Goal: Information Seeking & Learning: Check status

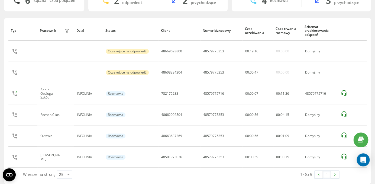
scroll to position [53, 0]
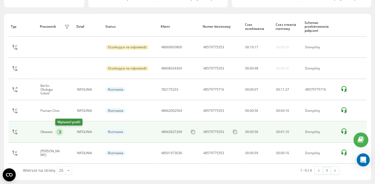
click at [60, 131] on icon at bounding box center [59, 131] width 1 height 3
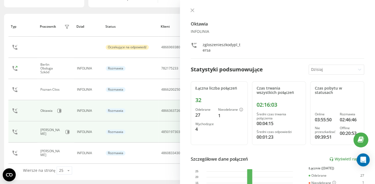
click at [128, 132] on div "Rozmawia" at bounding box center [130, 131] width 49 height 5
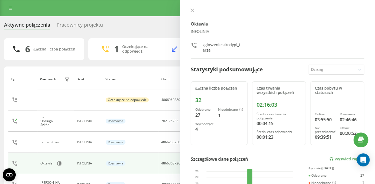
click at [84, 28] on div "Pracownicy projektu" at bounding box center [80, 26] width 46 height 8
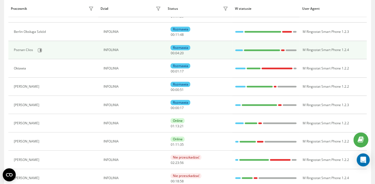
scroll to position [96, 0]
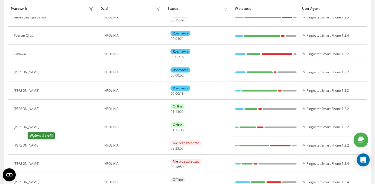
click at [45, 145] on icon at bounding box center [45, 145] width 1 height 3
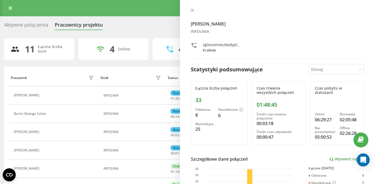
click at [30, 27] on div "Aktywne połączenia" at bounding box center [26, 26] width 44 height 8
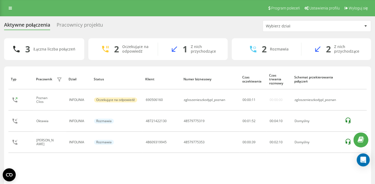
click at [87, 25] on div "Pracownicy projektu" at bounding box center [80, 26] width 46 height 8
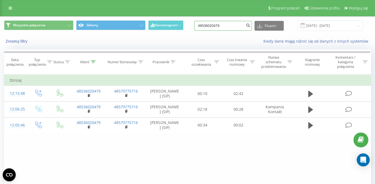
drag, startPoint x: 235, startPoint y: 25, endPoint x: 197, endPoint y: 26, distance: 38.0
click at [196, 25] on input "48536020479" at bounding box center [222, 26] width 57 height 10
paste input "780143835"
type input "48780143835"
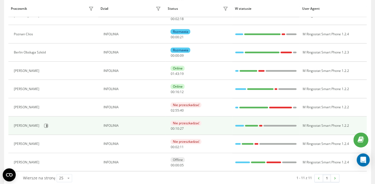
scroll to position [117, 0]
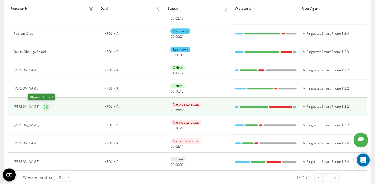
click at [46, 107] on icon at bounding box center [46, 106] width 1 height 3
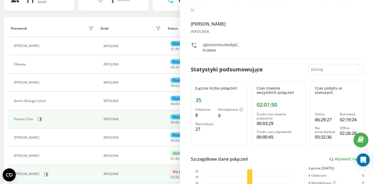
scroll to position [43, 0]
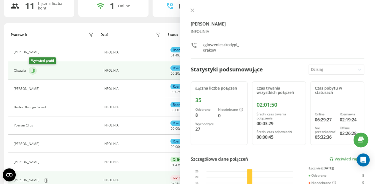
click at [33, 69] on icon at bounding box center [33, 70] width 1 height 3
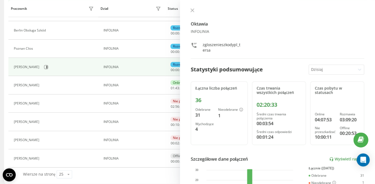
scroll to position [124, 0]
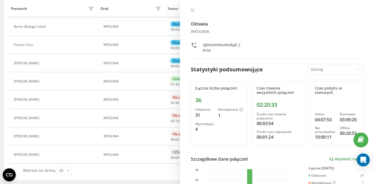
click at [43, 100] on icon at bounding box center [45, 100] width 4 height 4
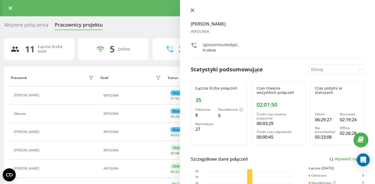
click at [191, 9] on icon at bounding box center [192, 10] width 3 height 3
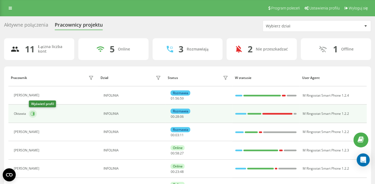
click at [33, 114] on icon at bounding box center [33, 113] width 1 height 3
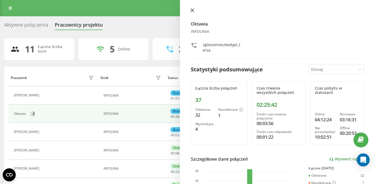
click at [194, 11] on button at bounding box center [192, 10] width 7 height 5
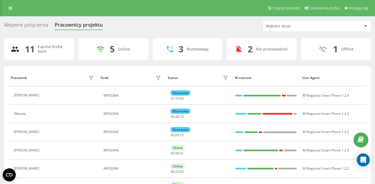
click at [34, 24] on div "Aktywne połączenia" at bounding box center [26, 26] width 44 height 8
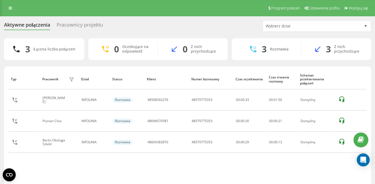
click at [77, 25] on div "Pracownicy projektu" at bounding box center [80, 26] width 46 height 8
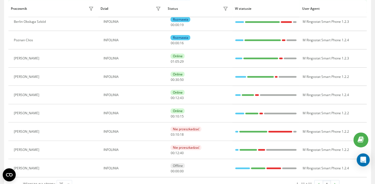
scroll to position [124, 0]
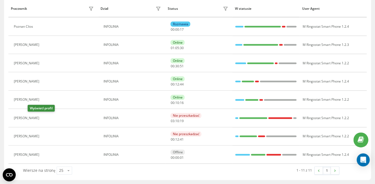
click at [43, 119] on icon at bounding box center [45, 118] width 4 height 4
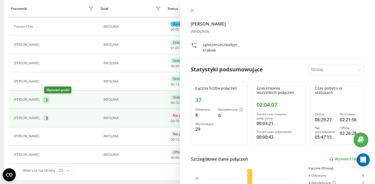
click at [46, 99] on button at bounding box center [46, 100] width 8 height 8
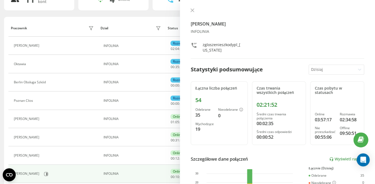
scroll to position [49, 0]
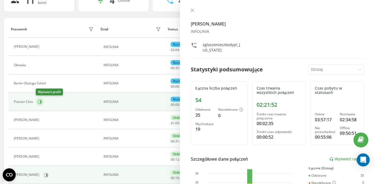
click at [40, 102] on icon at bounding box center [40, 102] width 4 height 4
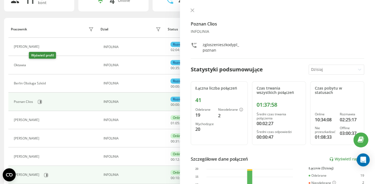
click at [32, 66] on icon at bounding box center [32, 65] width 4 height 4
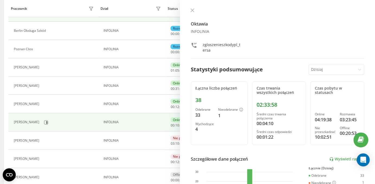
scroll to position [105, 0]
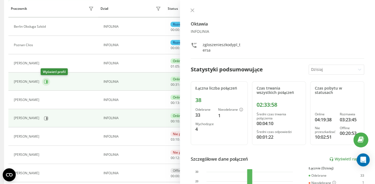
click at [42, 82] on button at bounding box center [46, 82] width 8 height 8
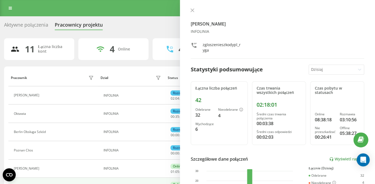
click at [32, 26] on div "Aktywne połączenia" at bounding box center [26, 26] width 44 height 8
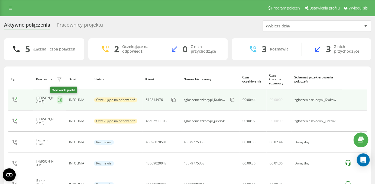
click at [57, 100] on button at bounding box center [60, 100] width 7 height 8
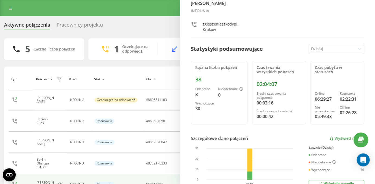
scroll to position [22, 0]
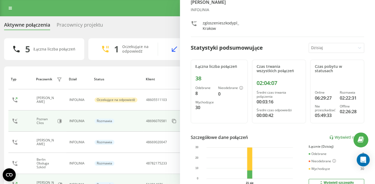
click at [166, 128] on tbody "Mateusz Kowalczyk INFOLINIA Oczekujące na odpowiedź 48605511103 zgloszenieszkod…" at bounding box center [187, 142] width 358 height 106
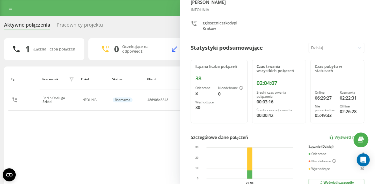
scroll to position [0, 0]
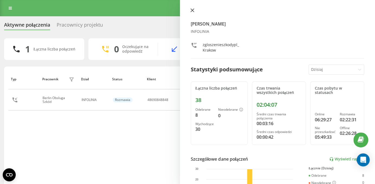
click at [191, 12] on icon at bounding box center [192, 10] width 3 height 3
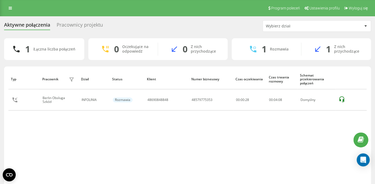
click at [69, 25] on div "Pracownicy projektu" at bounding box center [80, 26] width 46 height 8
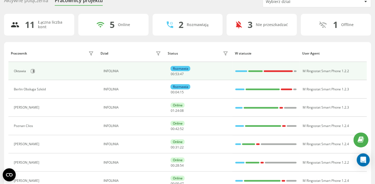
scroll to position [25, 0]
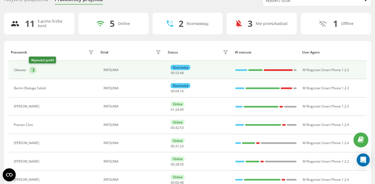
click at [34, 72] on icon at bounding box center [33, 70] width 4 height 4
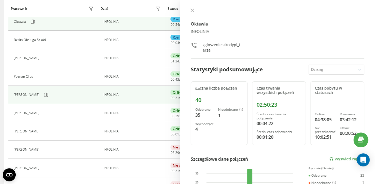
scroll to position [75, 0]
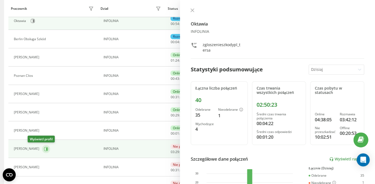
click at [42, 153] on button at bounding box center [46, 149] width 8 height 8
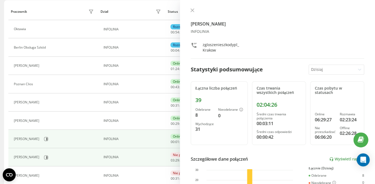
scroll to position [63, 0]
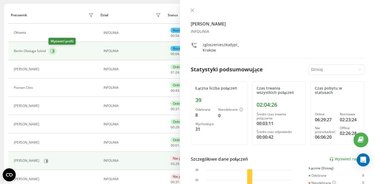
click at [52, 53] on icon at bounding box center [53, 51] width 4 height 4
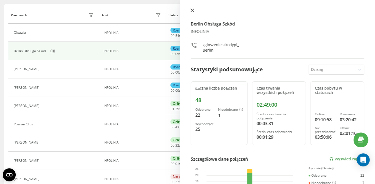
click at [191, 11] on icon at bounding box center [193, 10] width 4 height 4
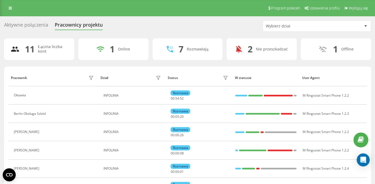
click at [34, 29] on div "Aktywne połączenia" at bounding box center [26, 26] width 44 height 8
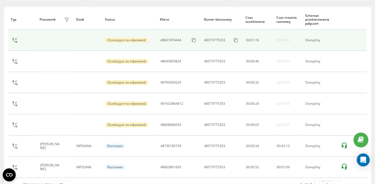
scroll to position [74, 0]
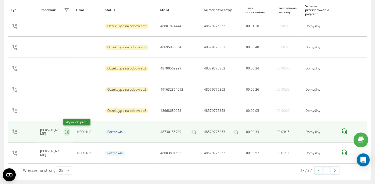
click at [68, 131] on icon at bounding box center [67, 131] width 1 height 3
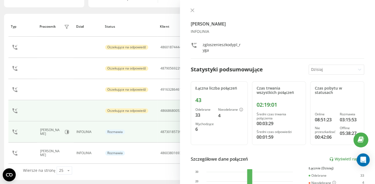
scroll to position [53, 0]
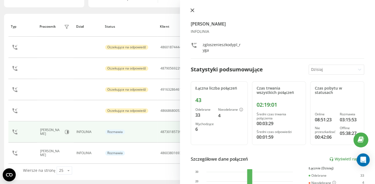
click at [192, 13] on button at bounding box center [192, 10] width 7 height 5
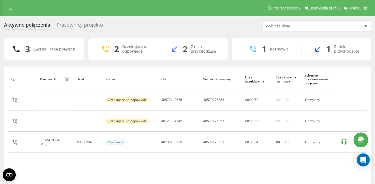
click at [74, 32] on div "Aktywne połączenia Pracownicy projektu Wybierz dział 3 Łączna liczba połączeń 2…" at bounding box center [187, 111] width 367 height 182
click at [74, 23] on div "Pracownicy projektu" at bounding box center [80, 26] width 46 height 8
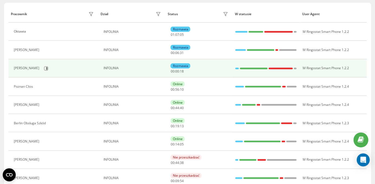
scroll to position [63, 0]
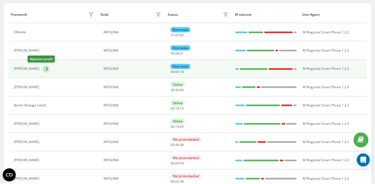
click at [44, 67] on icon at bounding box center [46, 69] width 4 height 4
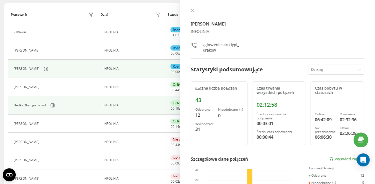
click at [160, 112] on td "INFOLINIA" at bounding box center [131, 105] width 67 height 18
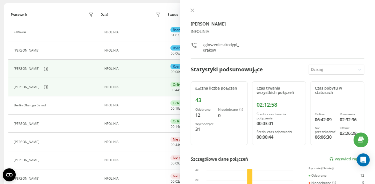
click at [99, 88] on td "INFOLINIA" at bounding box center [131, 87] width 67 height 18
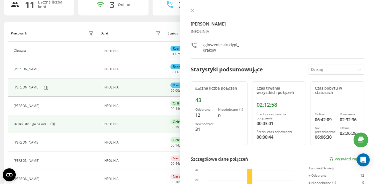
scroll to position [44, 0]
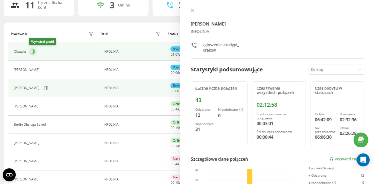
click at [33, 50] on icon at bounding box center [33, 51] width 4 height 4
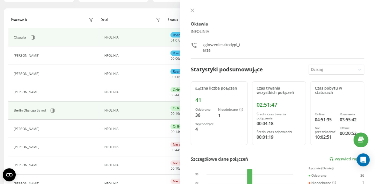
scroll to position [65, 0]
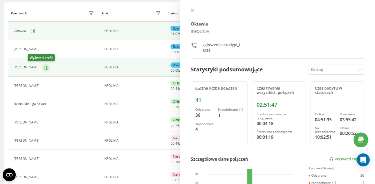
click at [44, 66] on icon at bounding box center [46, 67] width 4 height 4
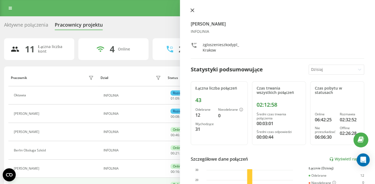
click at [193, 11] on icon at bounding box center [193, 10] width 4 height 4
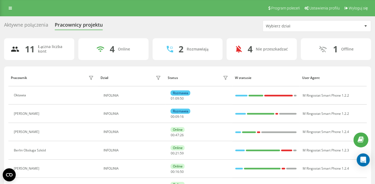
click at [26, 24] on div "Aktywne połączenia" at bounding box center [26, 26] width 44 height 8
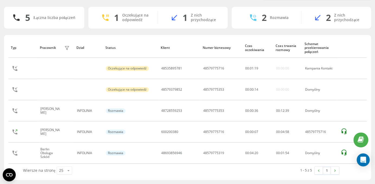
scroll to position [23, 0]
